Goal: Information Seeking & Learning: Learn about a topic

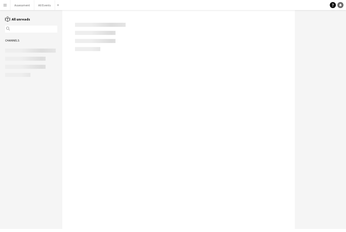
click at [342, 7] on link "Notifications" at bounding box center [341, 5] width 6 height 6
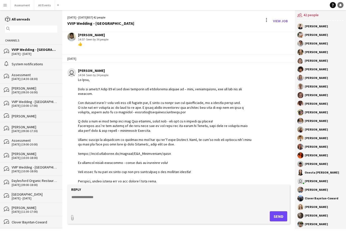
scroll to position [681, 0]
click at [44, 8] on button "All Events Close" at bounding box center [44, 5] width 21 height 10
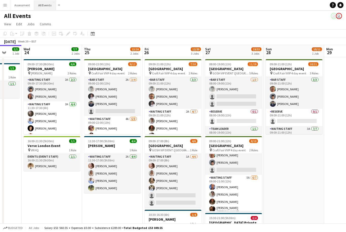
scroll to position [19, 0]
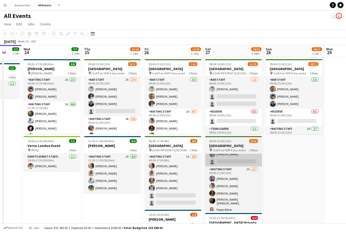
click at [245, 159] on app-card-role "Bar Staff 1A 2/3 09:00-21:00 (12h) George Hayter Arya Firake single-neutral-act…" at bounding box center [233, 151] width 57 height 32
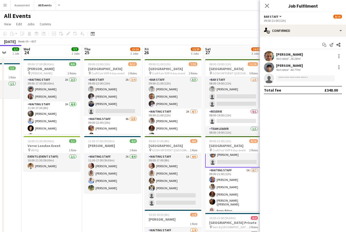
click at [312, 47] on div "Start chat Send notification Share" at bounding box center [303, 45] width 78 height 8
click at [315, 49] on div "Start chat Send notification Share" at bounding box center [303, 45] width 78 height 8
click at [337, 43] on icon "Share" at bounding box center [339, 45] width 4 height 4
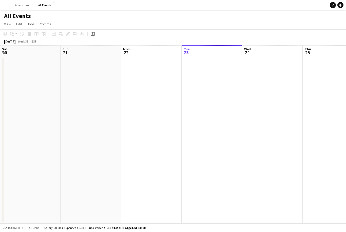
scroll to position [0, 121]
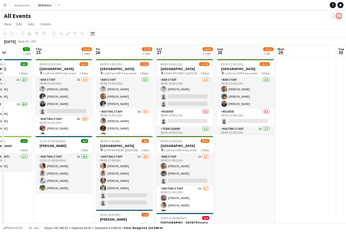
scroll to position [0, 161]
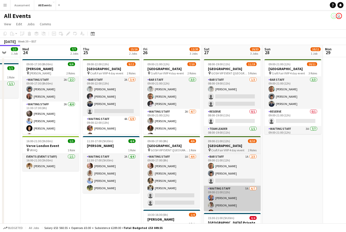
click at [250, 201] on app-card-role "Waiting Staff 5A 6/7 09:00-21:00 (12h) Erin Lambourn Emily Reeve Austin Pyle Al…" at bounding box center [232, 217] width 57 height 63
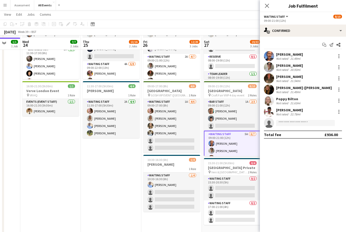
scroll to position [55, 0]
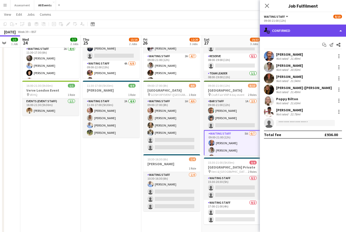
click at [338, 33] on div "single-neutral-actions-check-2 Confirmed" at bounding box center [303, 31] width 86 height 12
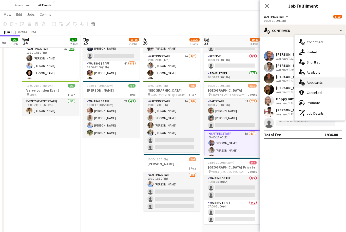
click at [325, 83] on div "single-neutral-actions-information Applicants" at bounding box center [320, 83] width 50 height 10
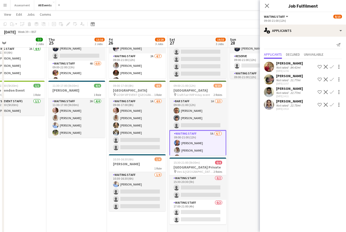
scroll to position [132, 0]
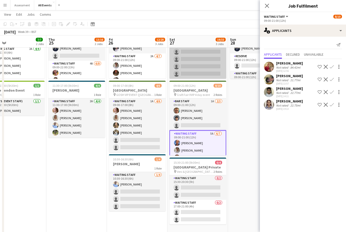
click at [215, 72] on app-card-role "Waiting Staff 7/11 11:00-19:00 (8h) Annabel Smith Daniel Varga Olamide Olalekan…" at bounding box center [198, 33] width 57 height 91
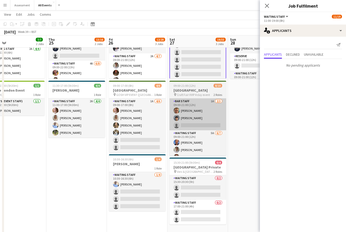
click at [211, 112] on app-card-role "Bar Staff 1A 2/3 09:00-21:00 (12h) George Hayter Arya Firake single-neutral-act…" at bounding box center [198, 115] width 57 height 32
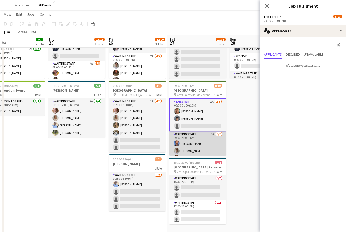
click at [208, 148] on app-card-role "Waiting Staff 5A 6/7 09:00-21:00 (12h) Erin Lambourn Emily Reeve Austin Pyle Al…" at bounding box center [198, 163] width 57 height 63
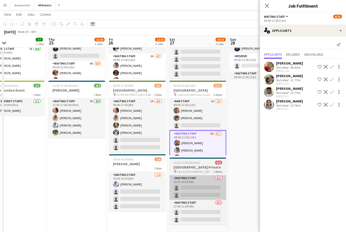
click at [208, 178] on app-card-role "Waiting Staff 0/2 15:30-20:30 (5h) single-neutral-actions single-neutral-actions" at bounding box center [198, 188] width 57 height 25
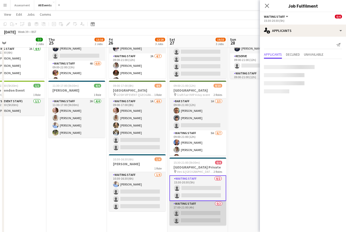
click at [198, 211] on app-card-role "Waiting Staff 0/2 17:00-21:00 (4h) single-neutral-actions single-neutral-actions" at bounding box center [198, 213] width 57 height 25
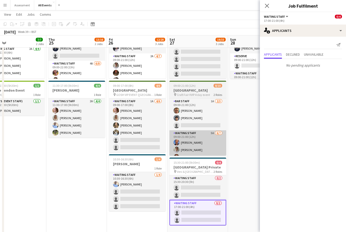
click at [217, 143] on app-card-role "Waiting Staff 5A 6/7 09:00-21:00 (12h) Erin Lambourn Emily Reeve Austin Pyle Al…" at bounding box center [198, 162] width 57 height 63
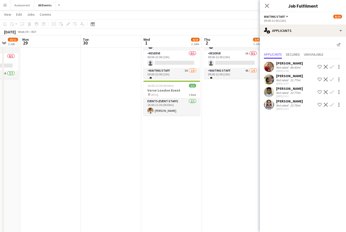
scroll to position [0, 161]
click at [123, 76] on app-date-cell at bounding box center [111, 121] width 61 height 238
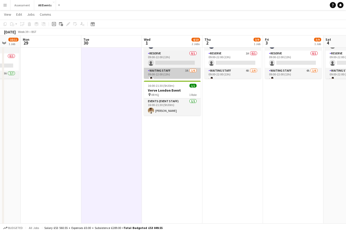
click at [165, 77] on app-card-role "Waiting Staff 3A 1/6 09:00-22:00 (13h) Ahmed Al-Khayat single-neutral-actions s…" at bounding box center [172, 95] width 57 height 54
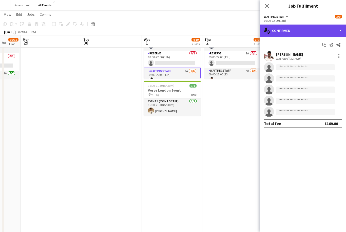
click at [297, 31] on div "single-neutral-actions-check-2 Confirmed" at bounding box center [303, 31] width 86 height 12
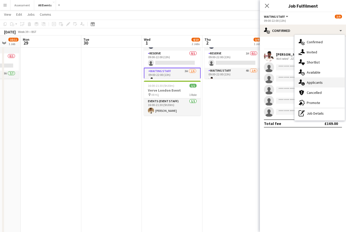
click at [326, 83] on div "single-neutral-actions-information Applicants" at bounding box center [320, 83] width 50 height 10
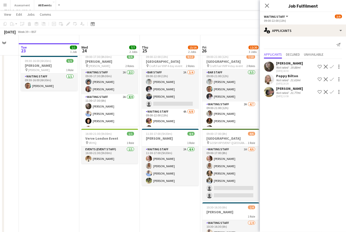
scroll to position [5, 0]
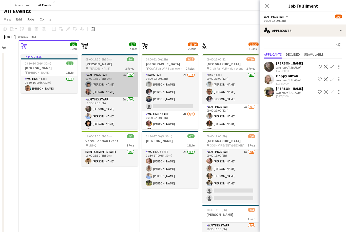
click at [116, 90] on app-card-role "Waiting Staff 2A 2/2 09:00-17:30 (8h30m) Arya Firake Tabitha Stork" at bounding box center [109, 84] width 57 height 25
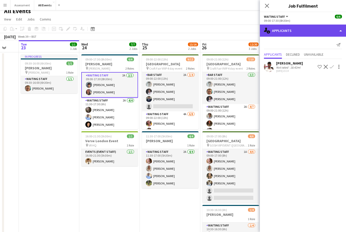
click at [309, 34] on div "single-neutral-actions-information Applicants" at bounding box center [303, 31] width 86 height 12
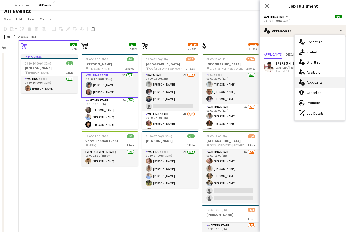
click at [324, 84] on div "single-neutral-actions-information Applicants" at bounding box center [320, 83] width 50 height 10
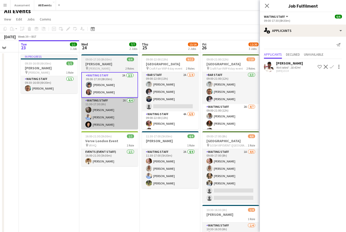
click at [121, 120] on app-card-role "Waiting Staff 2A 4/4 11:30-17:30 (6h) Flora McCullough Bethany Cook Richard Win…" at bounding box center [109, 117] width 57 height 39
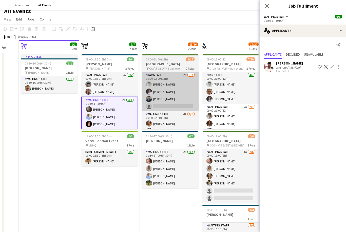
click at [181, 100] on app-card-role "Bar Staff 2A 3/4 09:00-22:00 (13h) Lorant Kiraly Robert Usher Charlie Hill sing…" at bounding box center [170, 91] width 57 height 39
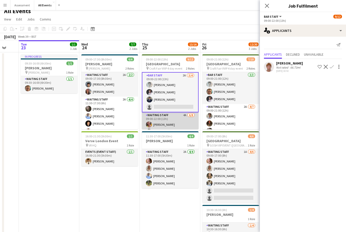
click at [181, 125] on app-card-role "Waiting Staff 4A 6/8 09:00-22:00 (13h) Ruth Danieli Emily Reeve Austin Pyle Flo…" at bounding box center [170, 147] width 57 height 69
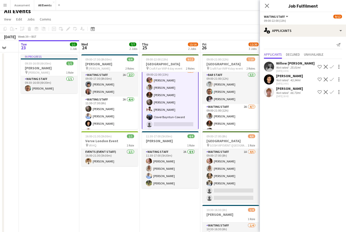
scroll to position [44, 0]
click at [45, 4] on button "All Events Close" at bounding box center [45, 5] width 22 height 10
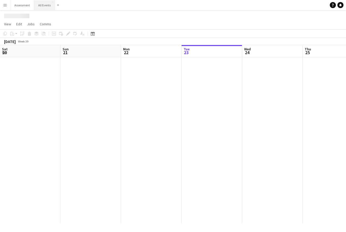
scroll to position [0, 121]
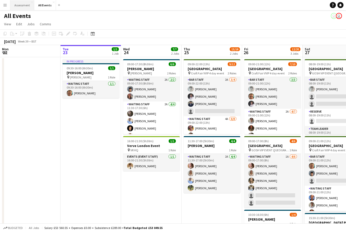
click at [23, 7] on button "Assessment Close" at bounding box center [22, 5] width 24 height 10
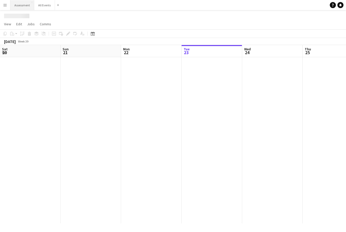
scroll to position [0, 121]
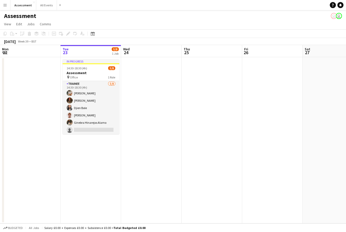
click at [95, 53] on app-board-header-date "Tue 23 5/8 1 Job" at bounding box center [91, 51] width 61 height 12
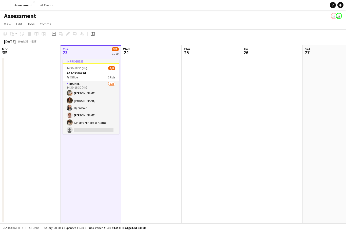
click at [9, 7] on button "Menu" at bounding box center [5, 5] width 10 height 10
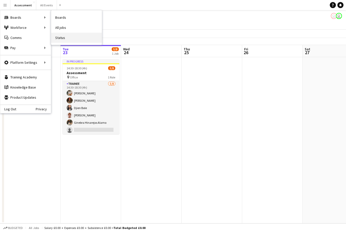
click at [67, 38] on link "Status" at bounding box center [76, 38] width 51 height 10
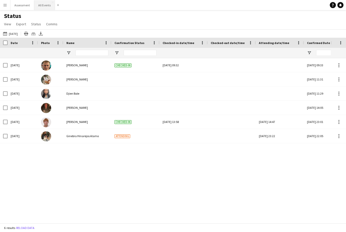
click at [42, 7] on button "All Events Close" at bounding box center [44, 5] width 21 height 10
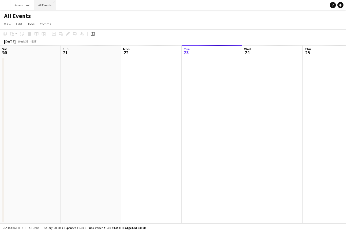
scroll to position [0, 121]
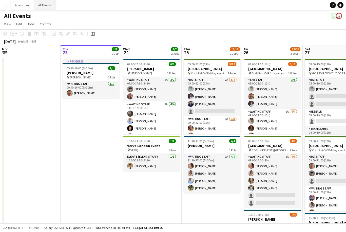
click at [43, 9] on button "All Events Close" at bounding box center [45, 5] width 22 height 10
click at [23, 12] on h1 "All Events" at bounding box center [17, 16] width 27 height 8
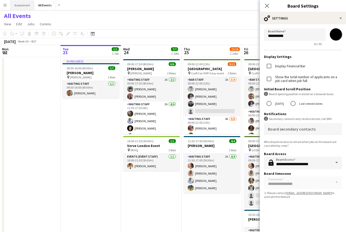
click at [21, 5] on button "Assessment Close" at bounding box center [22, 5] width 24 height 10
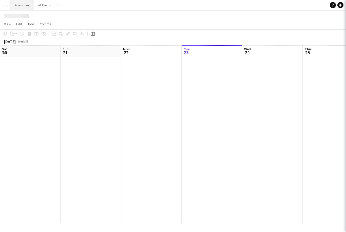
scroll to position [0, 121]
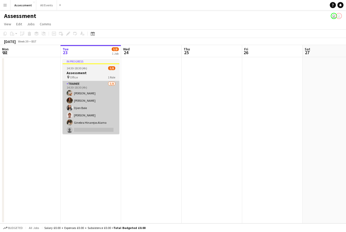
click at [87, 113] on app-card-role "Trainee 5/8 14:30-18:30 (4h) Tanaka Chitsenga Austin Pyle Djien Bole lucas fost…" at bounding box center [91, 115] width 57 height 69
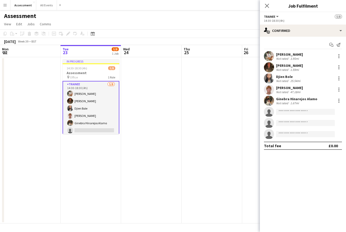
click at [277, 79] on div "Not rated" at bounding box center [282, 81] width 13 height 4
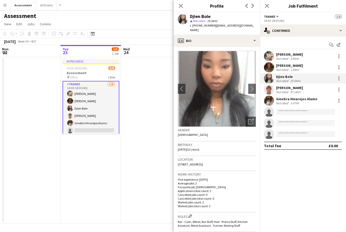
click at [274, 101] on app-user-avatar at bounding box center [269, 101] width 10 height 10
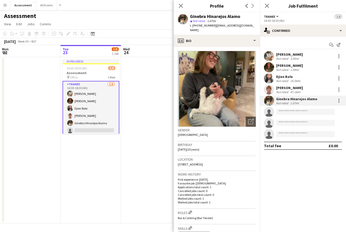
click at [269, 89] on app-user-avatar at bounding box center [269, 90] width 10 height 10
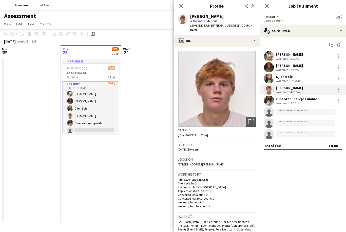
click at [269, 68] on app-user-avatar at bounding box center [269, 67] width 10 height 10
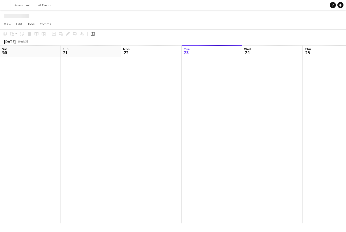
scroll to position [0, 121]
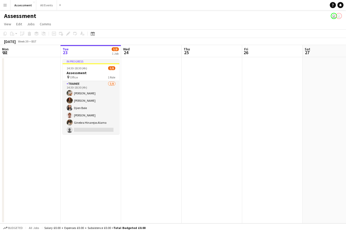
click at [147, 121] on app-date-cell at bounding box center [151, 140] width 61 height 167
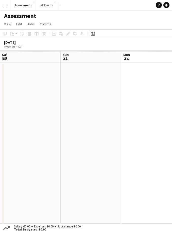
scroll to position [0, 121]
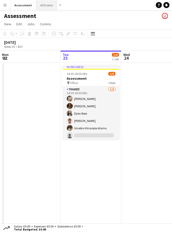
click at [45, 8] on button "All Events Close" at bounding box center [46, 5] width 21 height 10
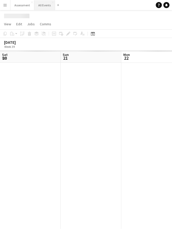
click at [44, 6] on button "All Events Close" at bounding box center [44, 5] width 21 height 10
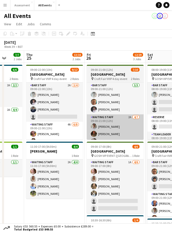
click at [102, 139] on app-card-role "Waiting Staff 2A [DATE] 09:00-21:00 (12h) [PERSON_NAME] [PERSON_NAME] [PERSON_N…" at bounding box center [115, 145] width 57 height 61
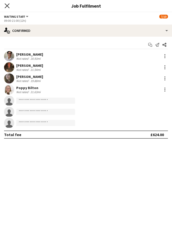
click at [8, 6] on icon "Close pop-in" at bounding box center [7, 5] width 5 height 5
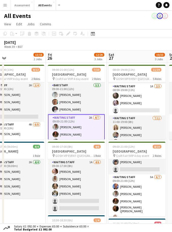
scroll to position [0, 136]
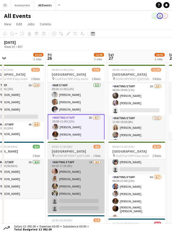
click at [59, 192] on app-card-role "Waiting Staff 1A [DATE] 09:00-17:00 (8h) [PERSON_NAME] [PERSON_NAME] [PERSON_NA…" at bounding box center [76, 187] width 57 height 54
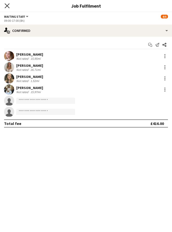
click at [6, 8] on icon "Close pop-in" at bounding box center [7, 5] width 5 height 5
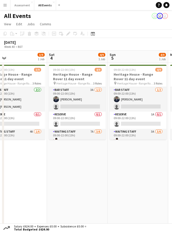
scroll to position [0, 151]
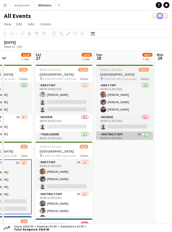
click at [112, 133] on app-card-role "Waiting Staff 3A [DATE] 09:00-21:00 (12h) [PERSON_NAME] [PERSON_NAME] [PERSON_N…" at bounding box center [124, 163] width 57 height 63
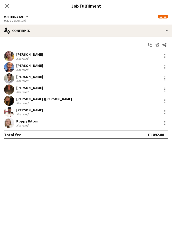
scroll to position [0, 162]
click at [7, 7] on icon "Close pop-in" at bounding box center [7, 5] width 5 height 5
